Goal: Communication & Community: Answer question/provide support

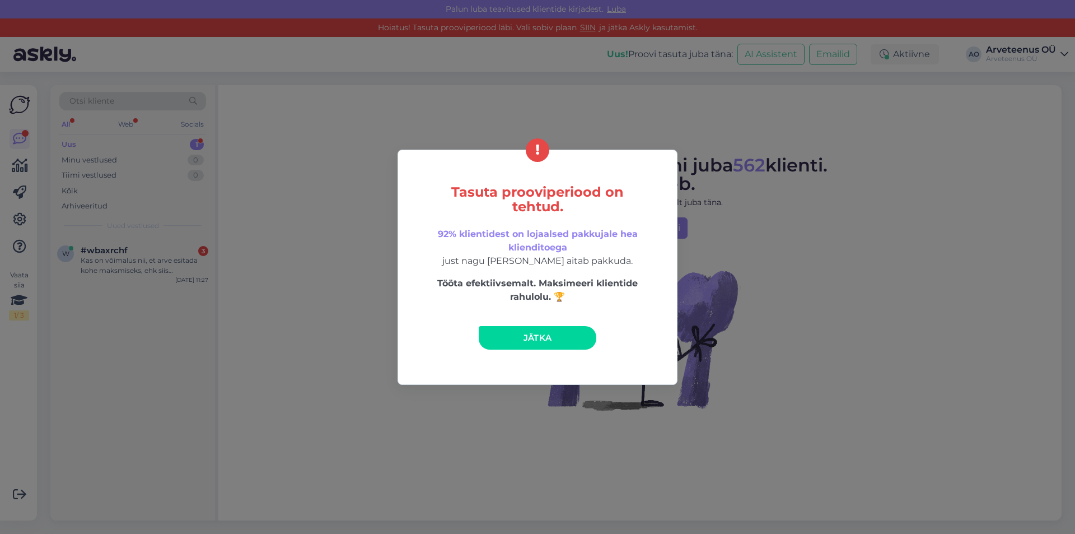
click at [559, 341] on link "Jätka" at bounding box center [538, 338] width 118 height 24
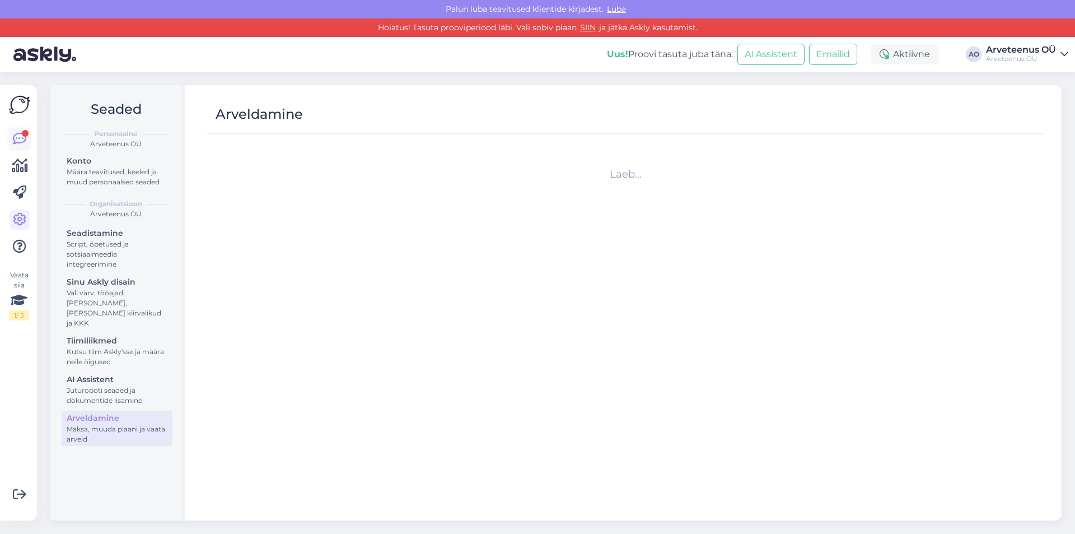
click at [18, 135] on icon at bounding box center [19, 138] width 13 height 13
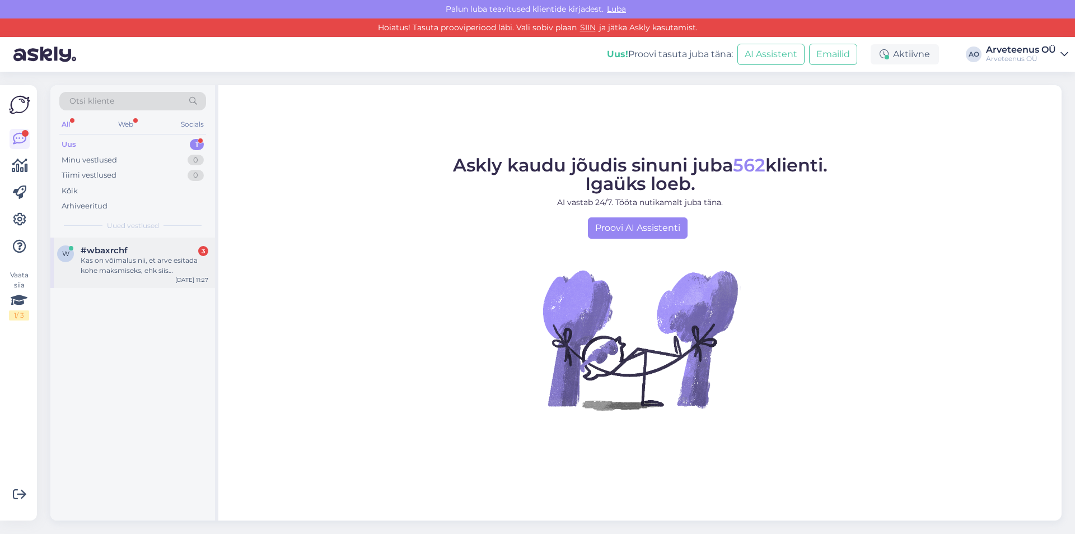
click at [125, 251] on span "#wbaxrchf" at bounding box center [104, 250] width 47 height 10
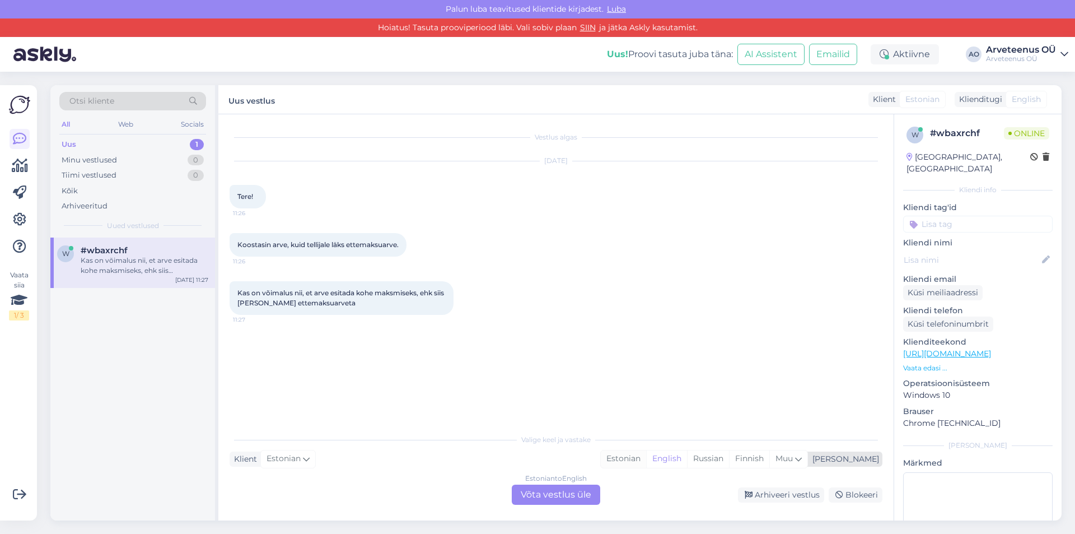
click at [646, 452] on div "Estonian" at bounding box center [623, 458] width 45 height 17
click at [565, 499] on div "Estonian to Estonian Võta vestlus üle" at bounding box center [556, 494] width 88 height 20
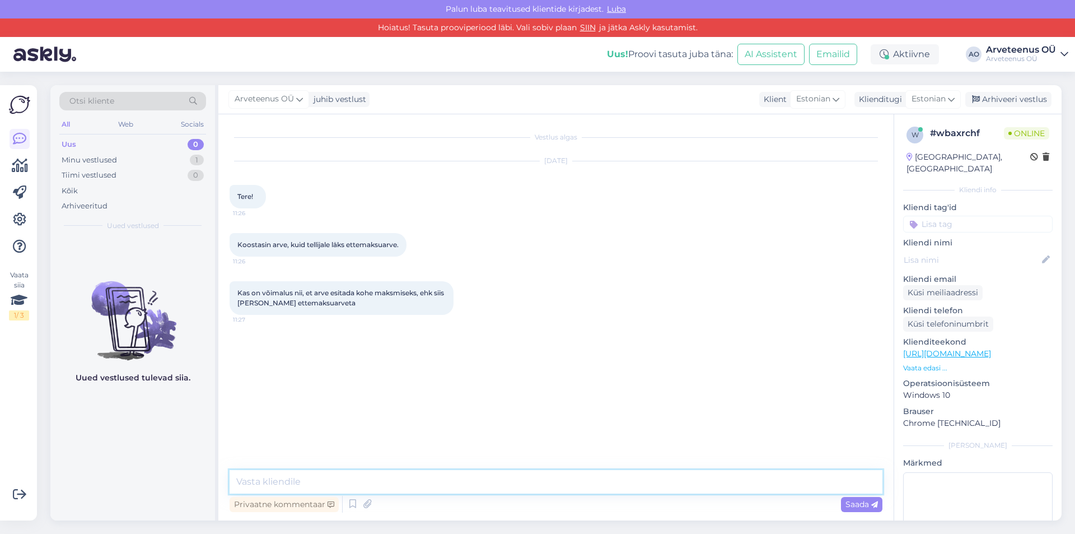
click at [370, 475] on textarea at bounding box center [556, 482] width 653 height 24
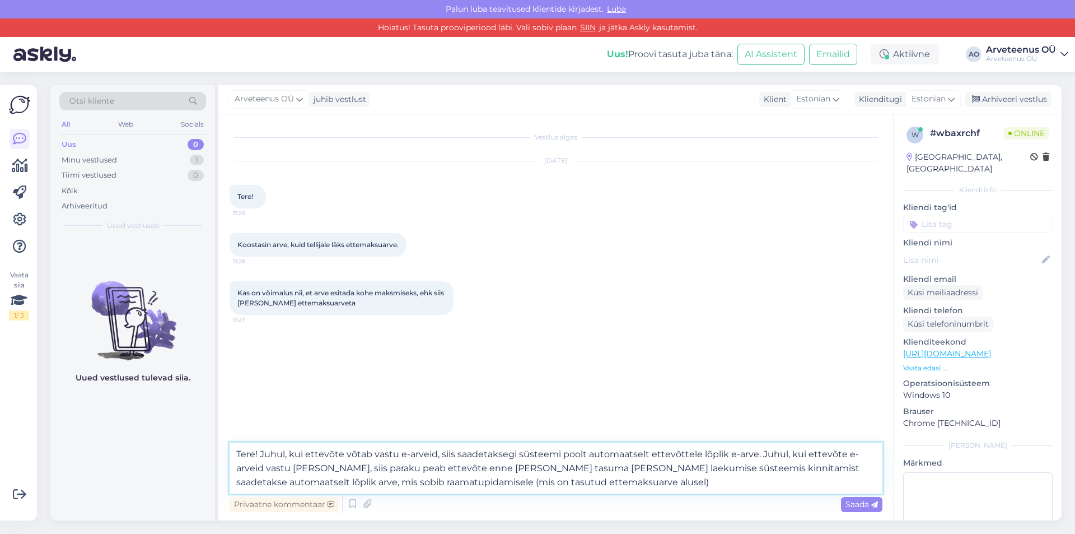
type textarea "Tere! Juhul, kui ettevõte võtab vastu e-arveid, siis saadetaksegi süsteemi pool…"
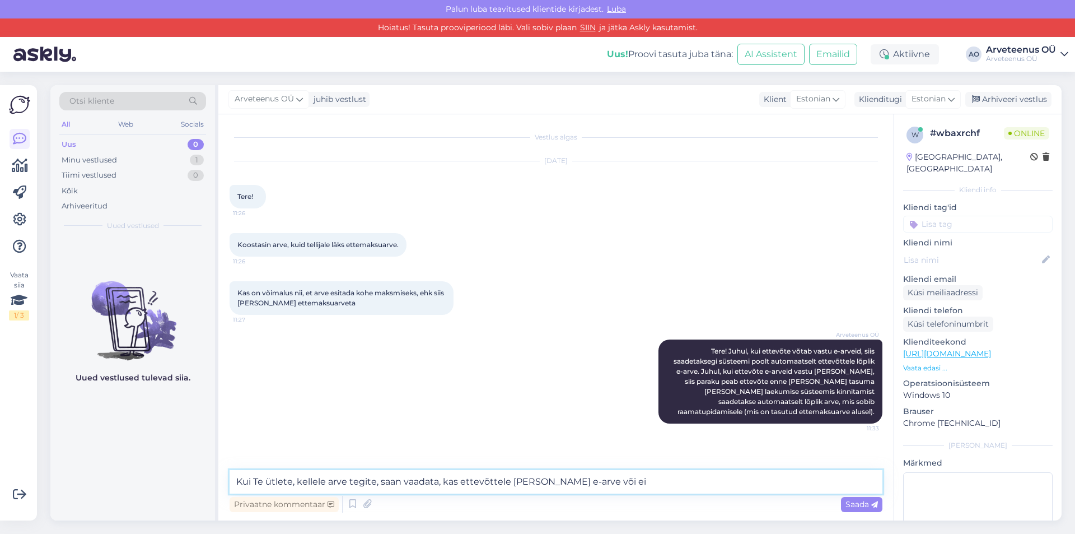
type textarea "Kui Te ütlete, kellele arve tegite, saan vaadata, kas ettevõttele [PERSON_NAME]…"
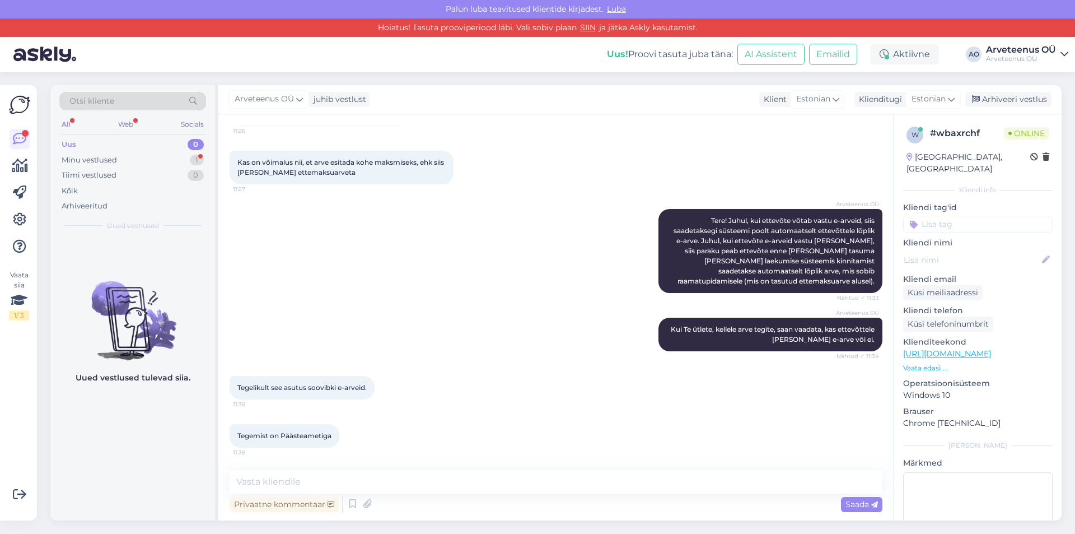
scroll to position [189, 0]
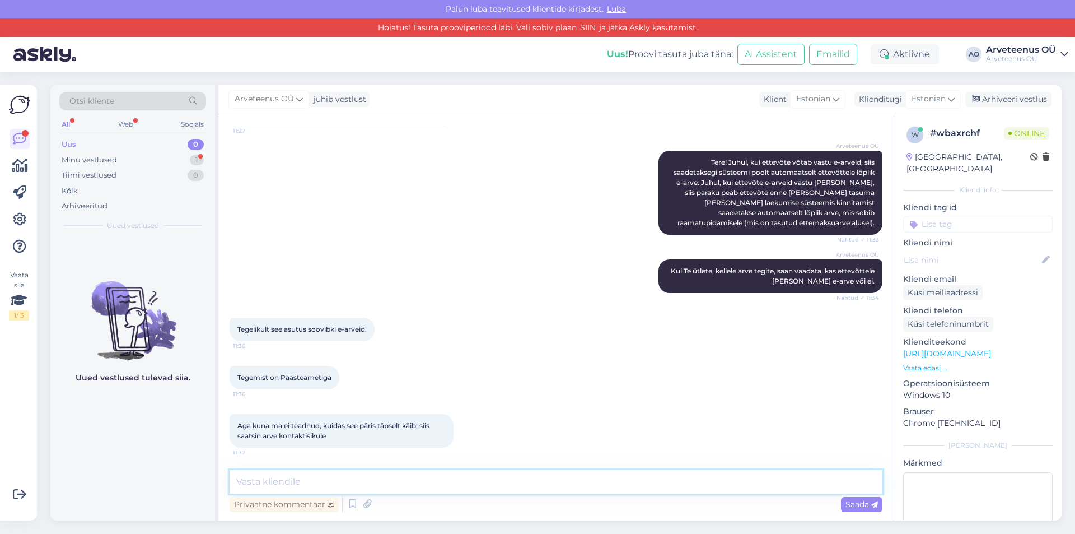
click at [387, 486] on textarea at bounding box center [556, 482] width 653 height 24
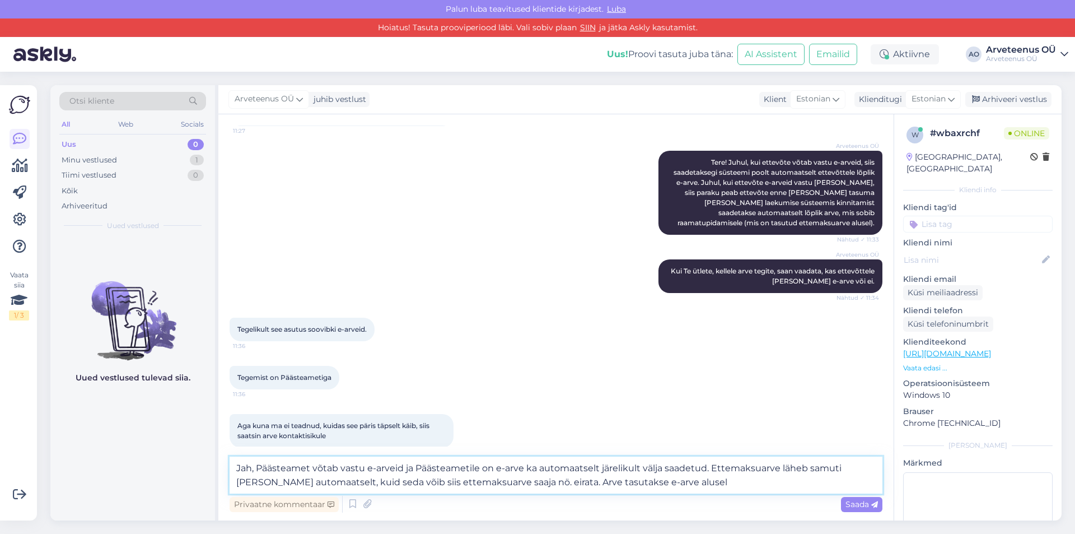
type textarea "Jah, Päästeamet võtab vastu e-arveid ja Päästeametile on e-arve ka automaatselt…"
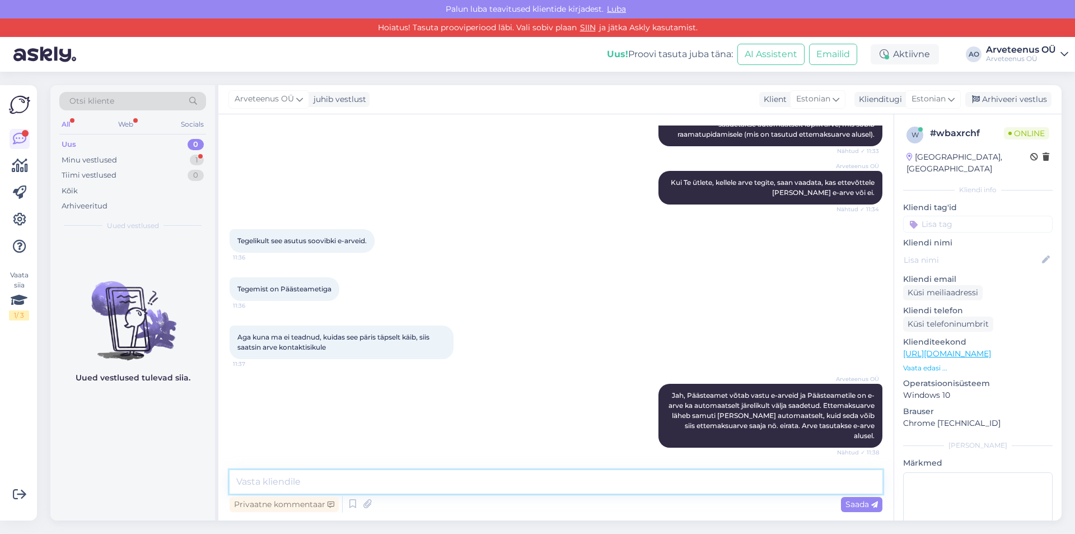
scroll to position [422, 0]
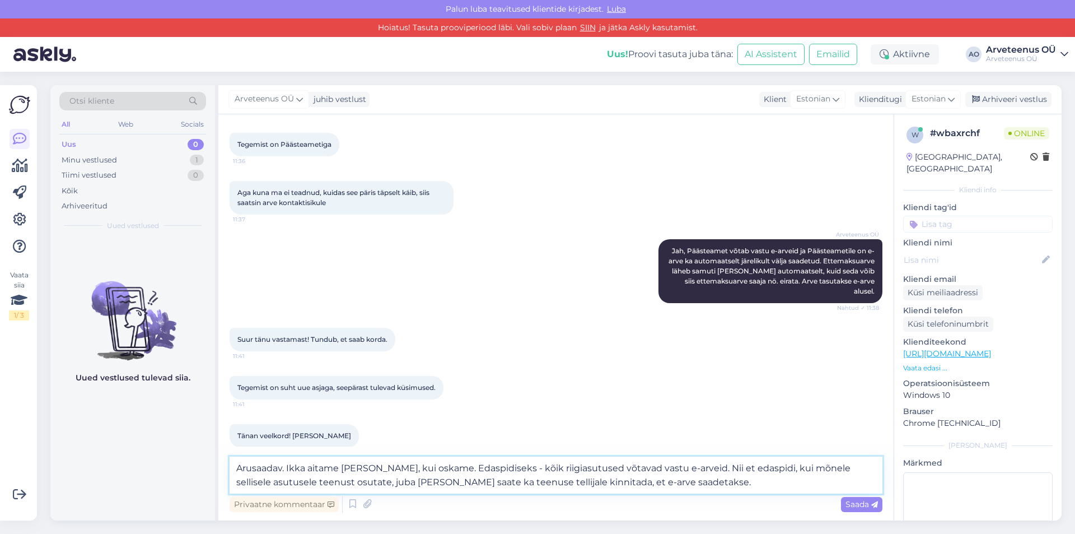
type textarea "Arusaadav. Ikka aitame [PERSON_NAME], kui oskame. Edaspidiseks - kõik riigiasut…"
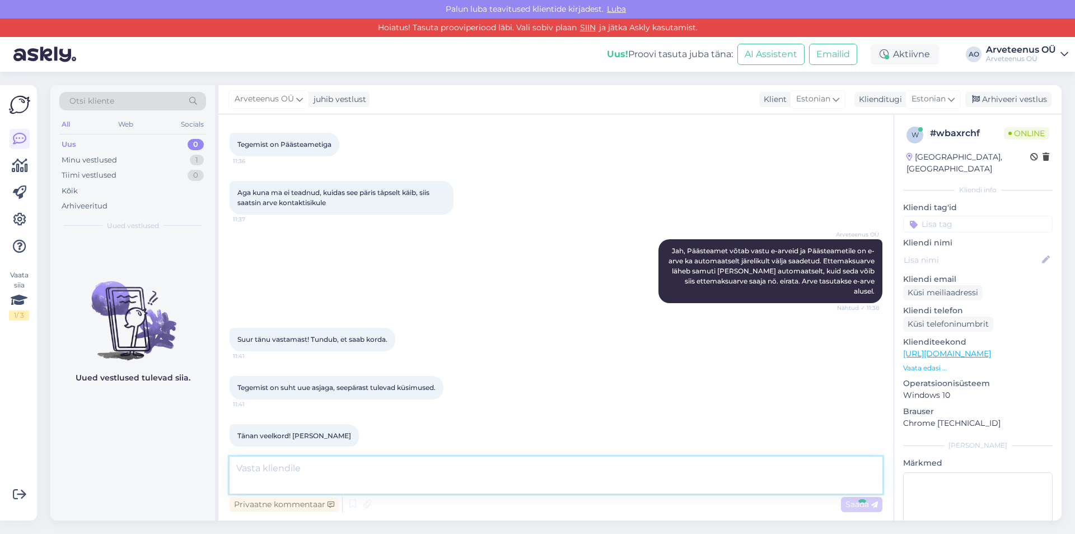
scroll to position [510, 0]
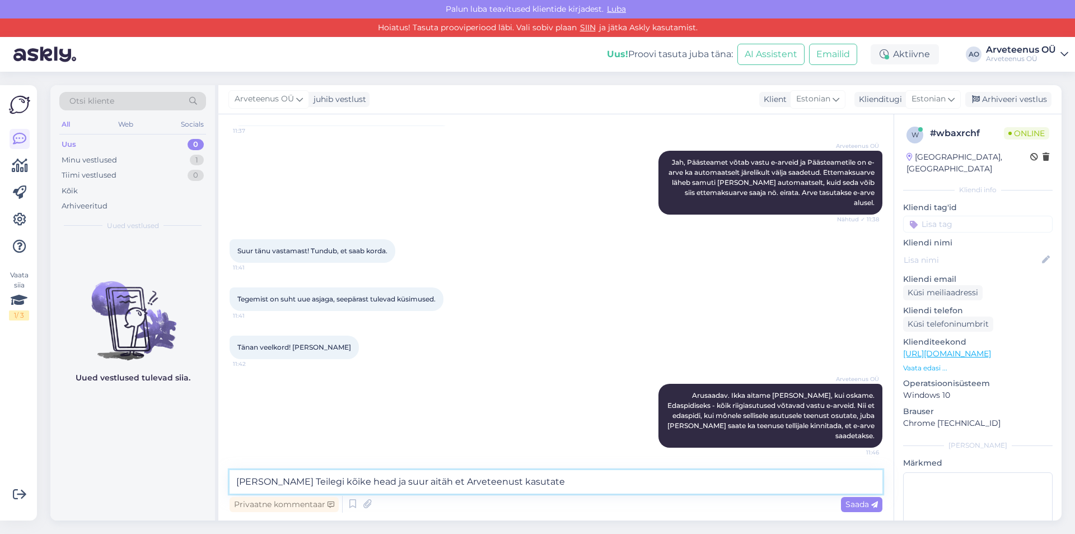
type textarea "[PERSON_NAME] Teilegi kõike head ja suur aitäh et Arveteenust kasutate!"
